Goal: Navigation & Orientation: Find specific page/section

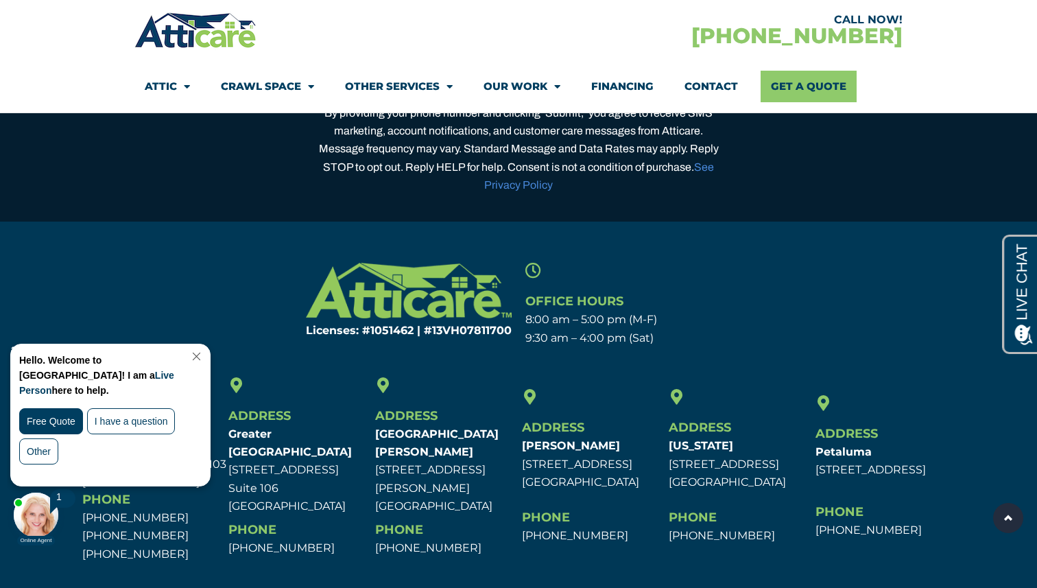
scroll to position [4429, 0]
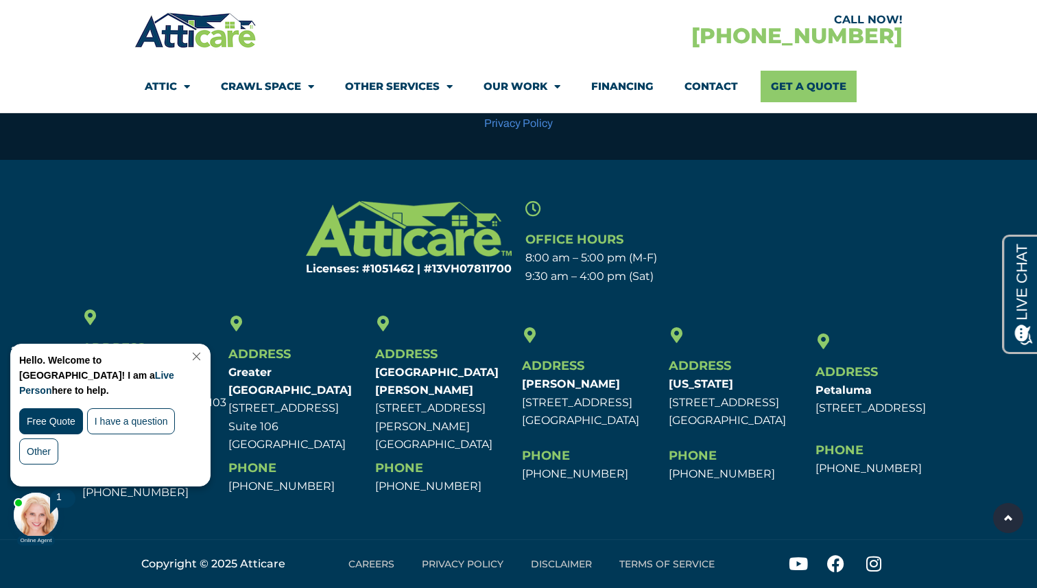
click at [204, 357] on link "Close Chat" at bounding box center [195, 356] width 19 height 10
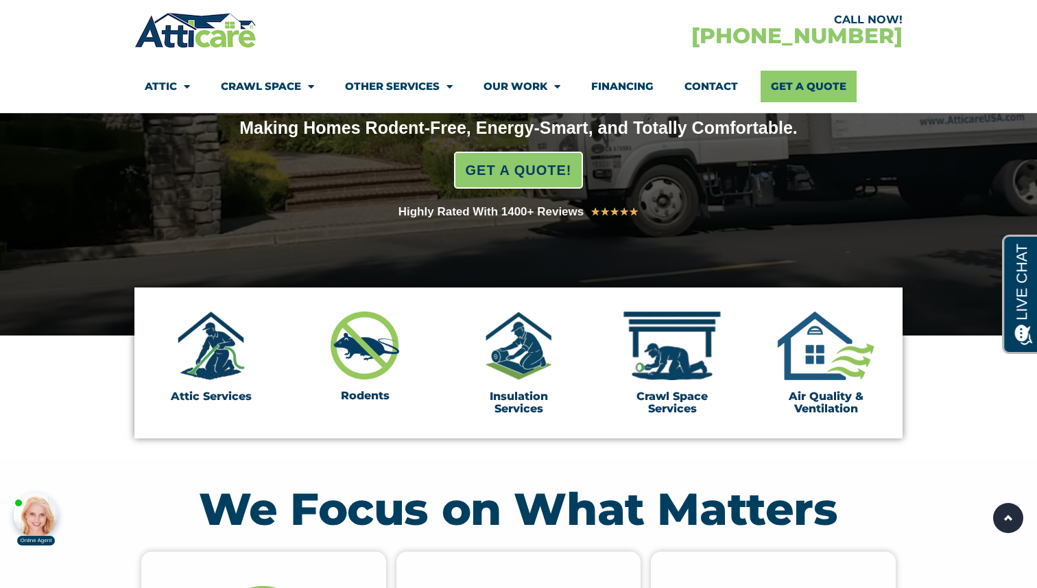
scroll to position [0, 0]
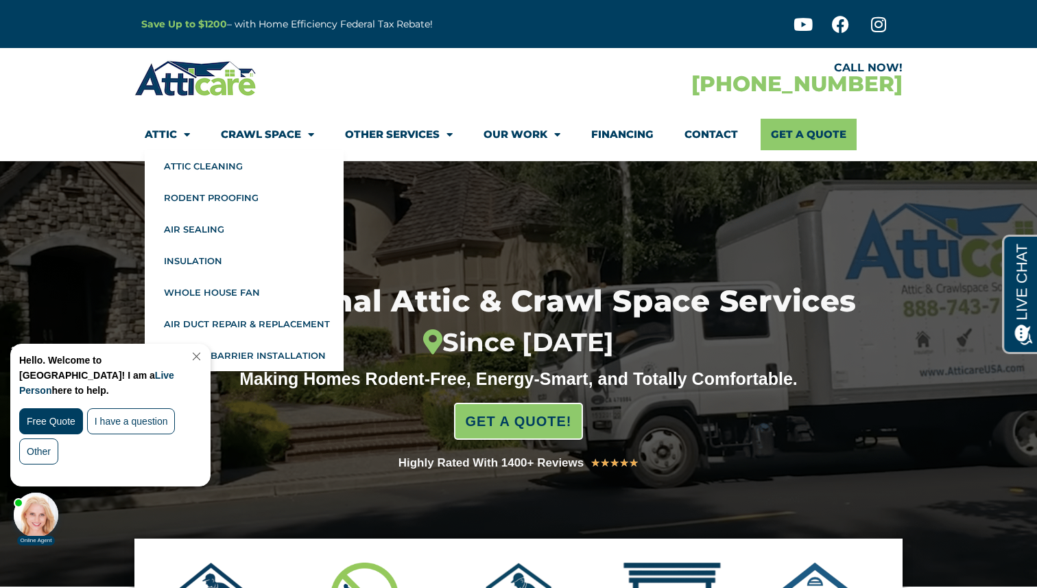
click at [182, 144] on span "Menu" at bounding box center [183, 135] width 13 height 24
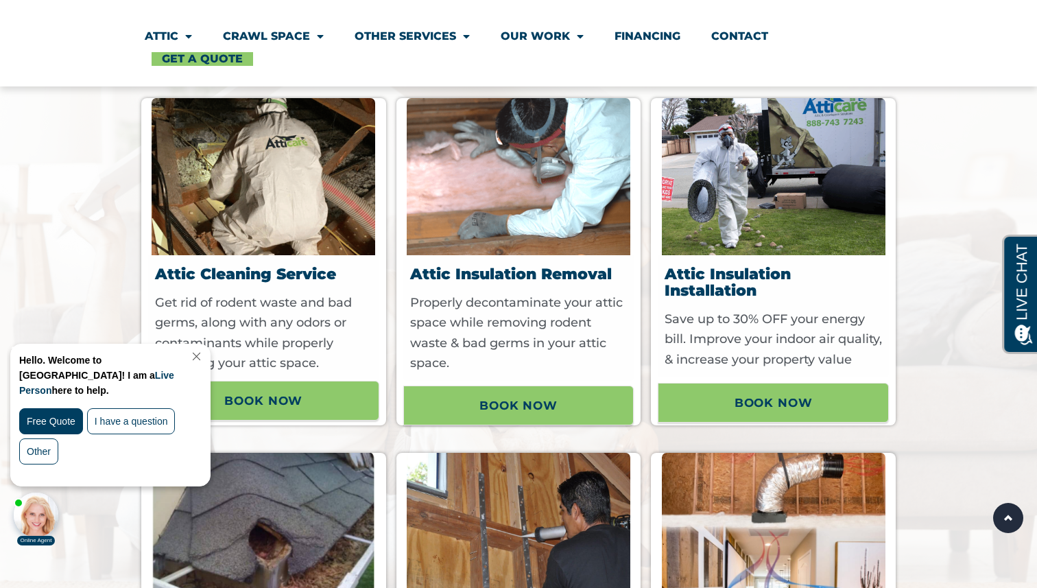
scroll to position [764, 0]
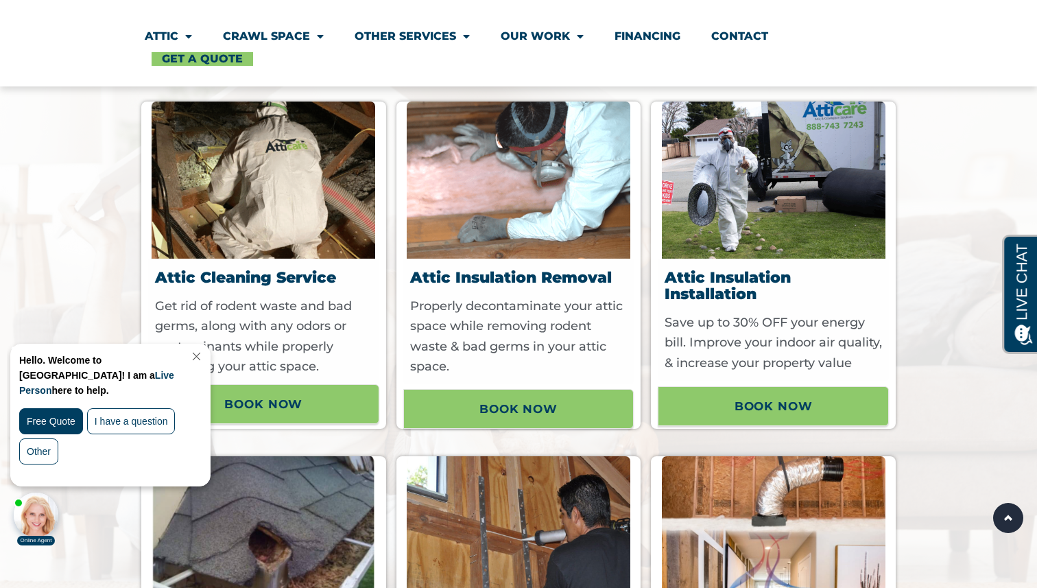
drag, startPoint x: 558, startPoint y: 193, endPoint x: 454, endPoint y: 1, distance: 218.0
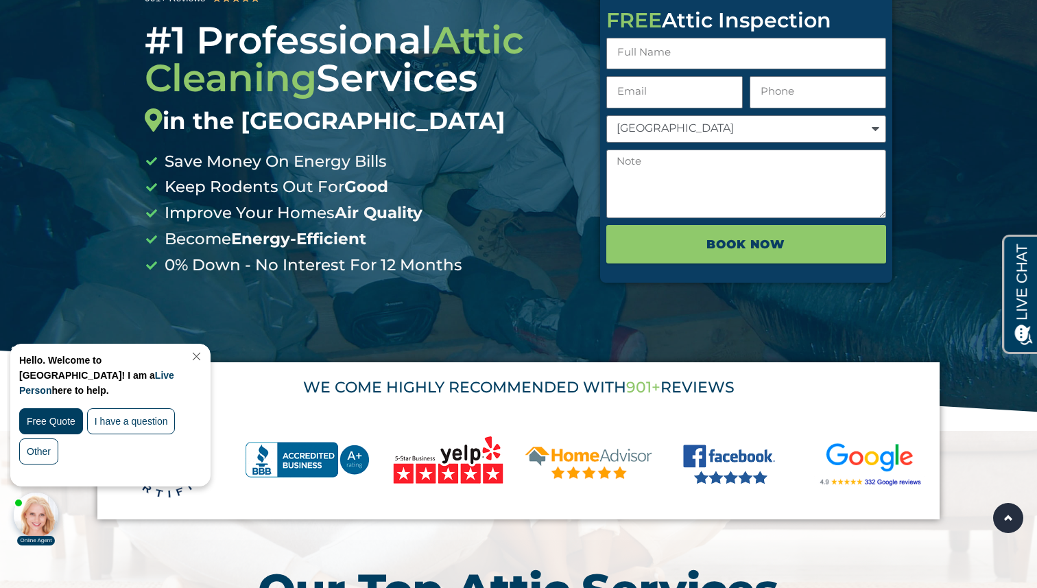
scroll to position [0, 0]
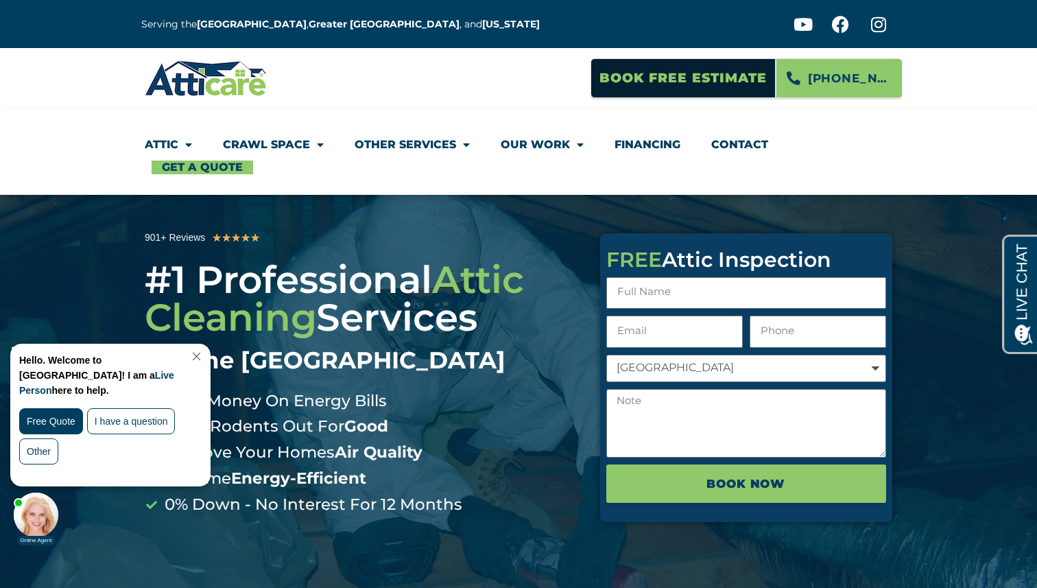
click at [204, 357] on link "Close Chat" at bounding box center [195, 356] width 19 height 10
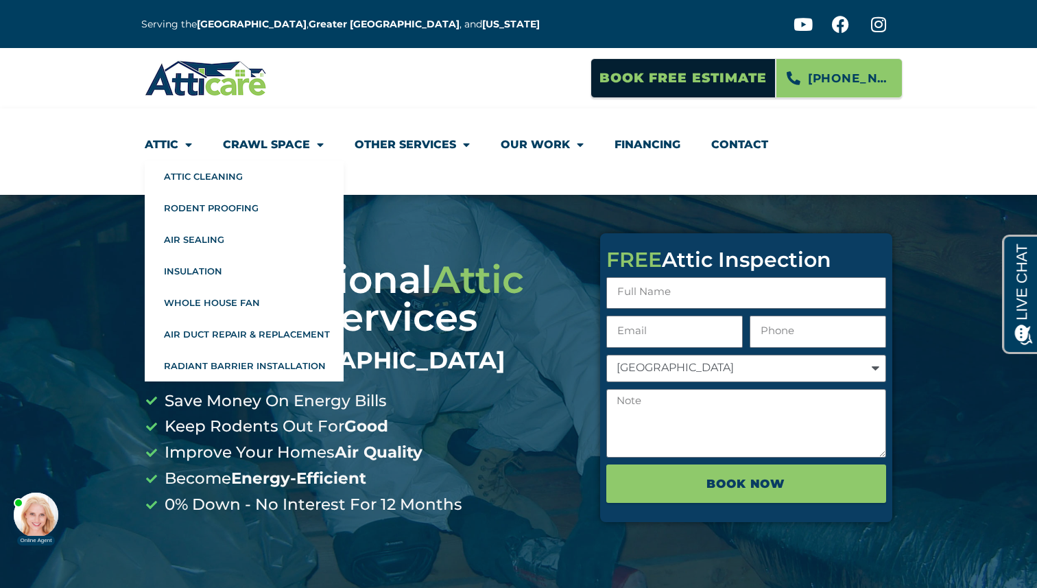
click at [193, 81] on img at bounding box center [206, 78] width 123 height 40
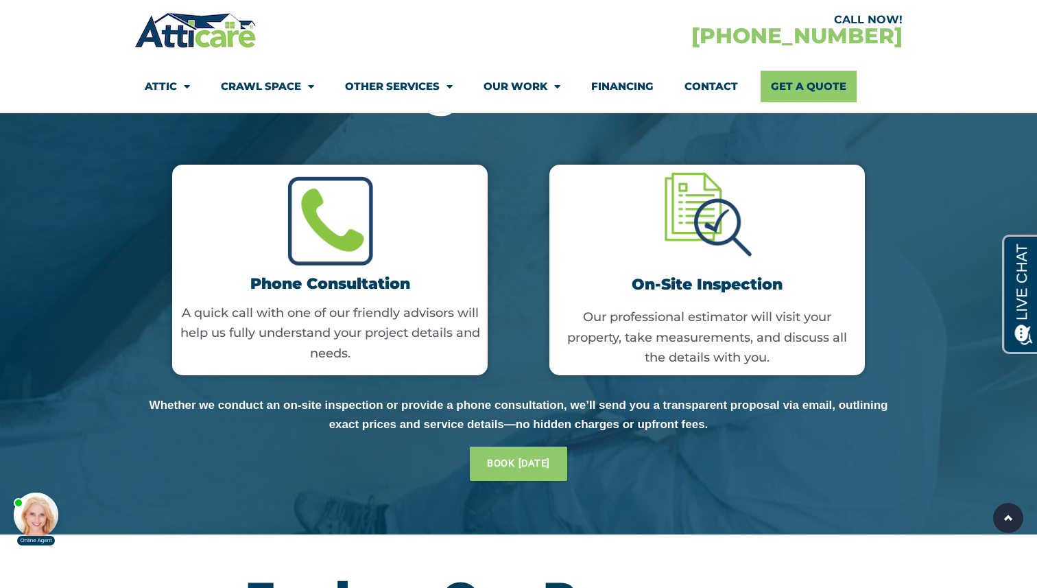
scroll to position [3041, 0]
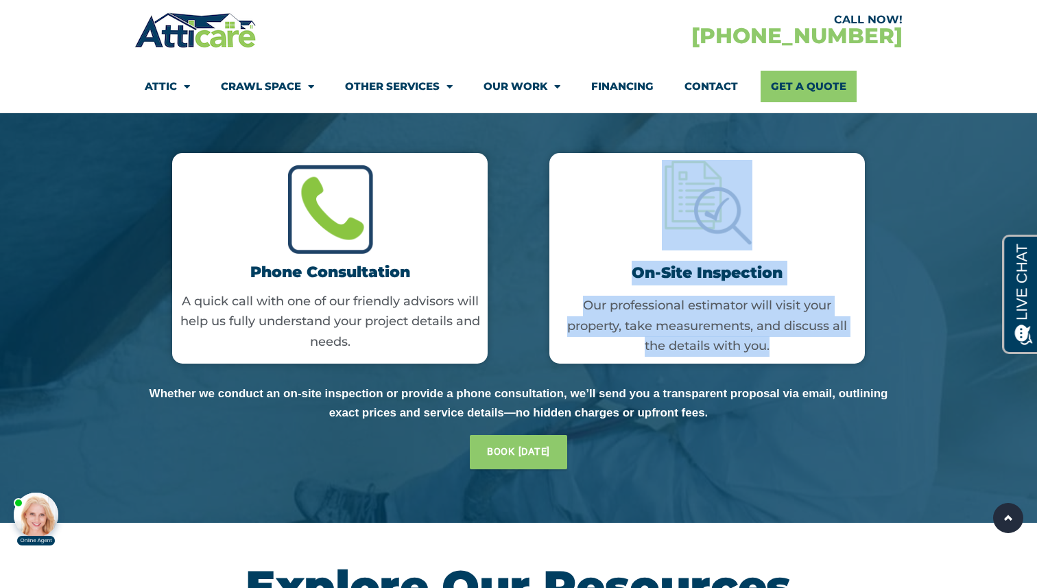
drag, startPoint x: 151, startPoint y: 425, endPoint x: 720, endPoint y: 424, distance: 569.4
click at [721, 394] on div "Phone Consultation A quick call with one of our friendly advisors will help us …" at bounding box center [518, 258] width 755 height 272
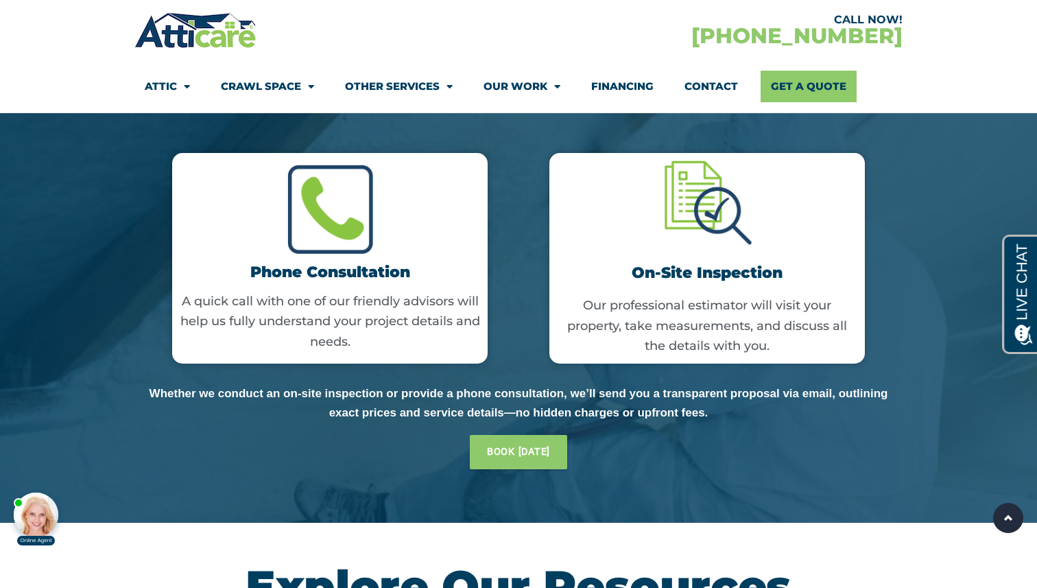
click at [675, 419] on span "Whether we conduct an on-site inspection or provide a phone consultation, we’ll…" at bounding box center [519, 403] width 739 height 32
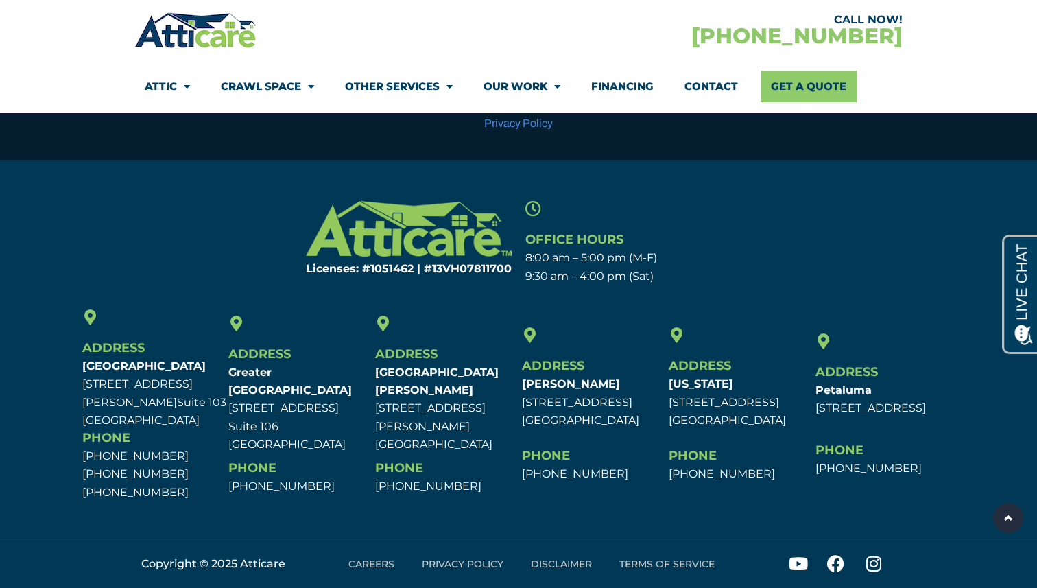
scroll to position [0, 0]
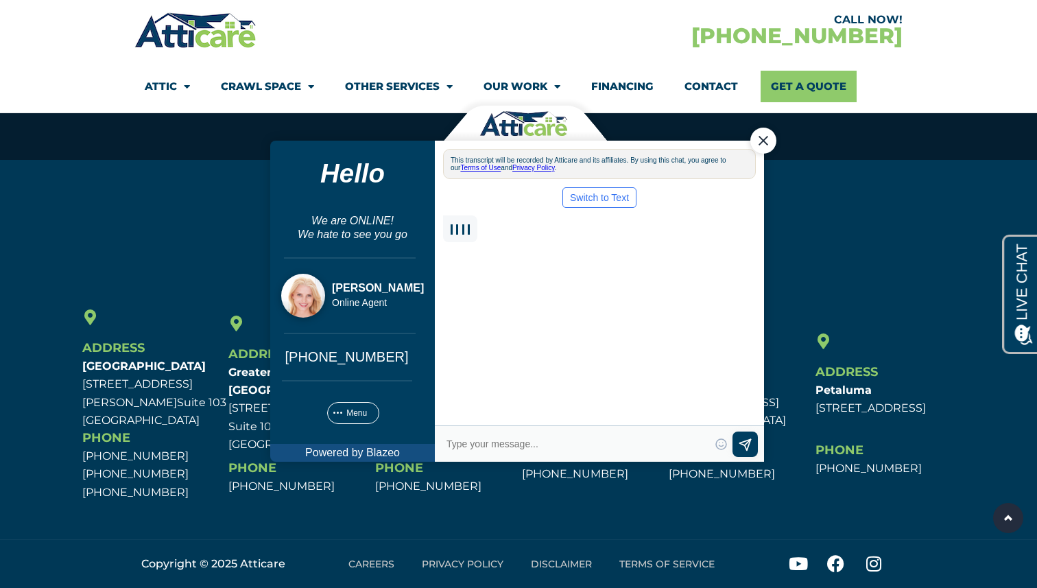
click at [768, 145] on div "Close Chat" at bounding box center [763, 140] width 26 height 26
